Goal: Information Seeking & Learning: Learn about a topic

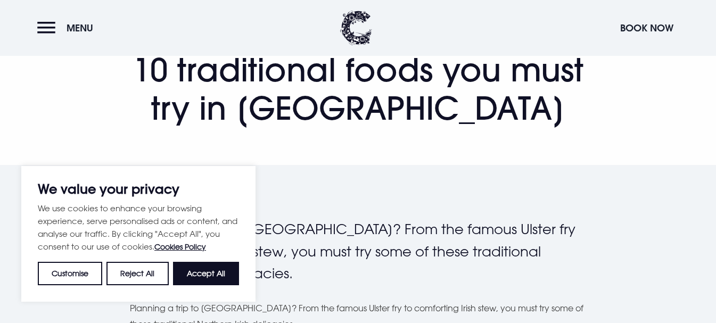
drag, startPoint x: 213, startPoint y: 278, endPoint x: 212, endPoint y: 230, distance: 48.5
click at [214, 278] on button "Accept All" at bounding box center [206, 273] width 66 height 23
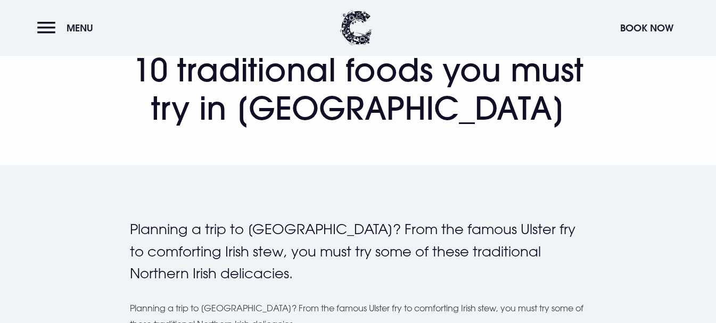
checkbox input "true"
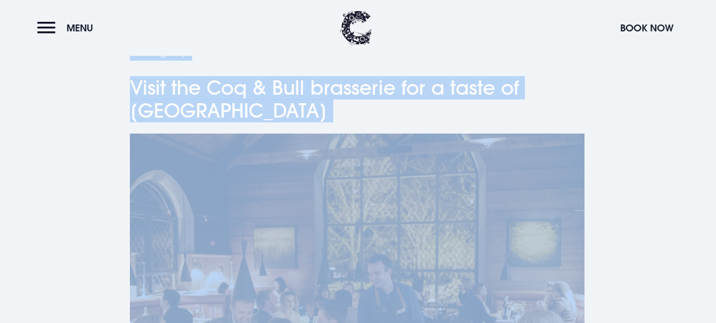
scroll to position [3517, 0]
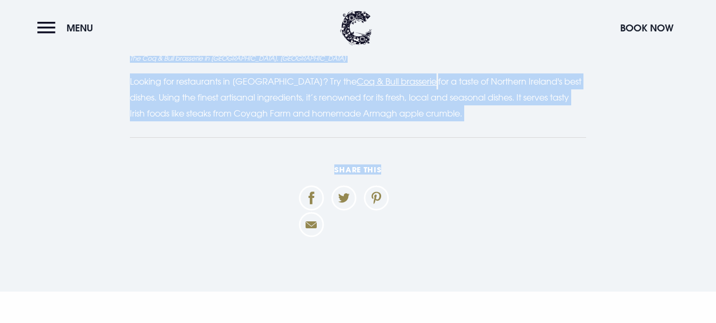
drag, startPoint x: 131, startPoint y: 72, endPoint x: 493, endPoint y: 122, distance: 365.4
copy main "60 loremipsumd sitam con adip eli se Doeiusmo Tempori Utlabore e dolo ma Aliqua…"
